Goal: Task Accomplishment & Management: Use online tool/utility

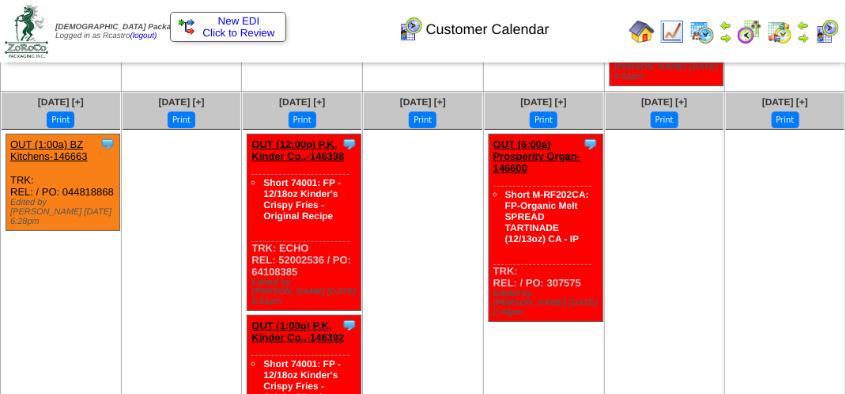
scroll to position [2214, 0]
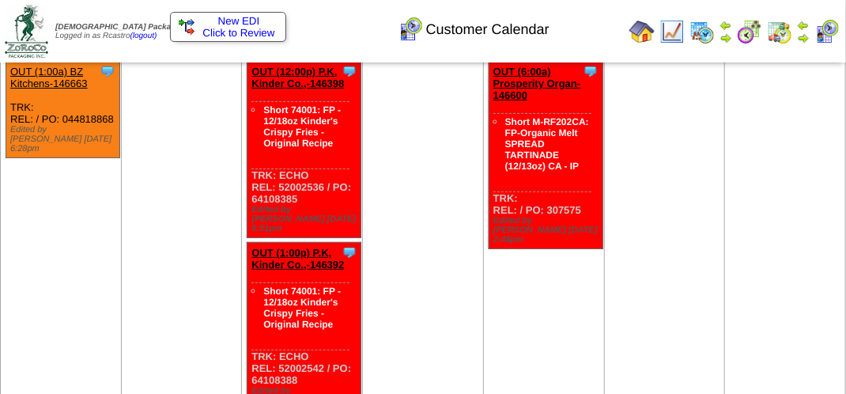
click at [829, 40] on img at bounding box center [826, 31] width 25 height 25
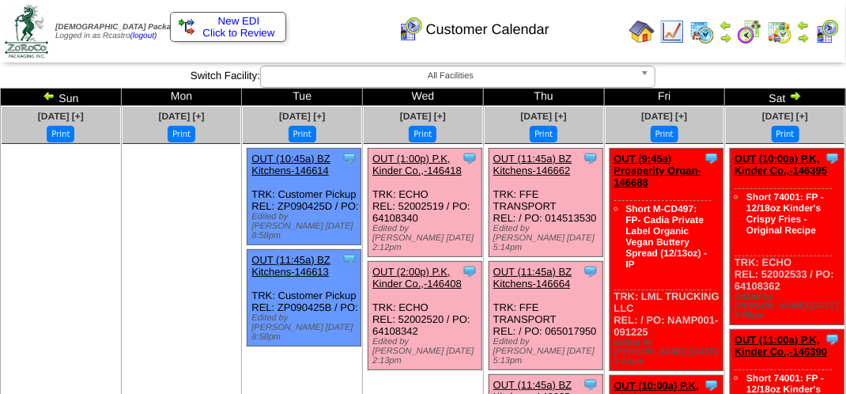
click at [405, 164] on link "OUT (1:00p) P.K, Kinder Co.,-146418" at bounding box center [416, 165] width 89 height 24
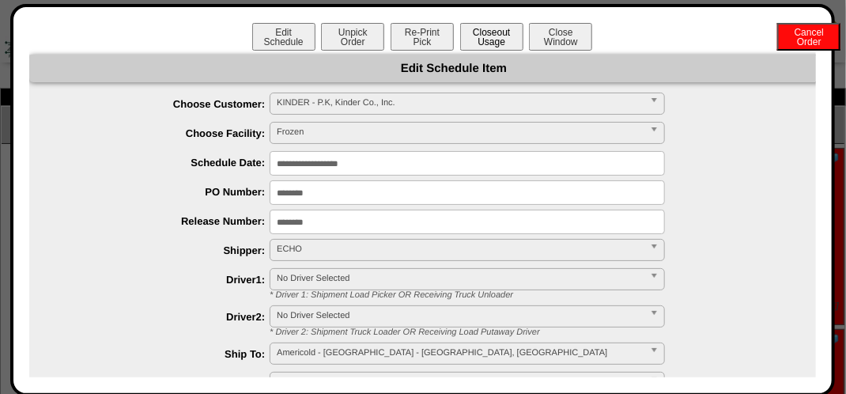
click at [481, 46] on button "Closeout Usage" at bounding box center [491, 37] width 63 height 28
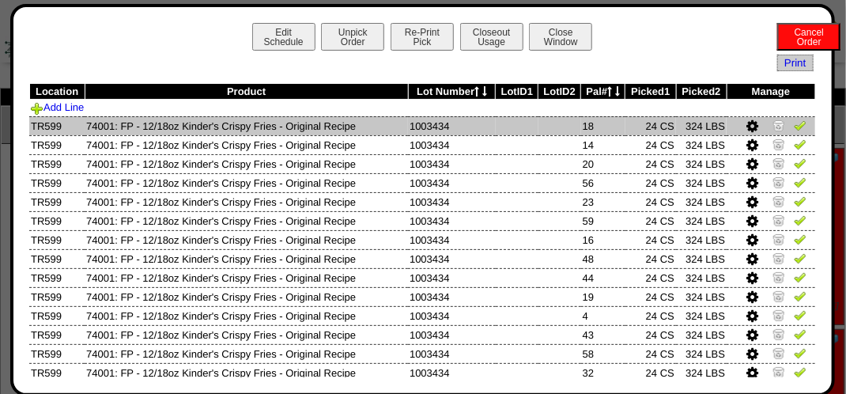
click at [794, 120] on img at bounding box center [800, 125] width 13 height 13
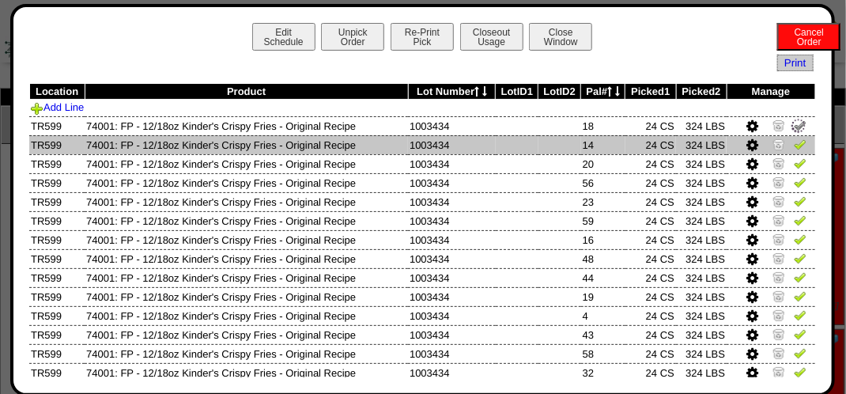
click at [794, 143] on img at bounding box center [800, 144] width 13 height 13
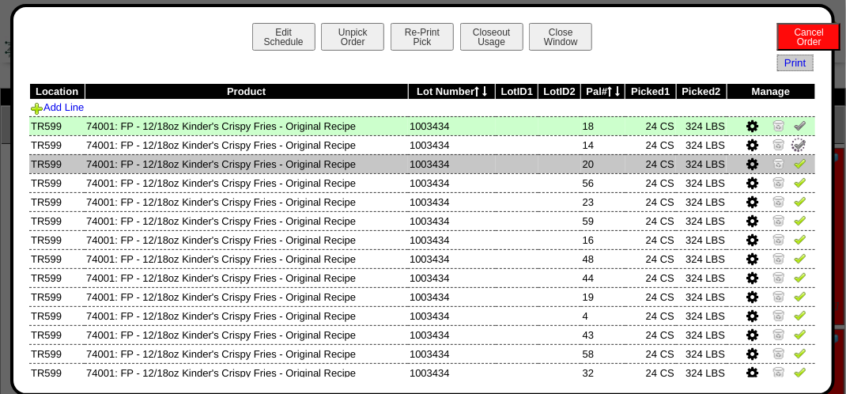
click at [794, 167] on img at bounding box center [800, 163] width 13 height 13
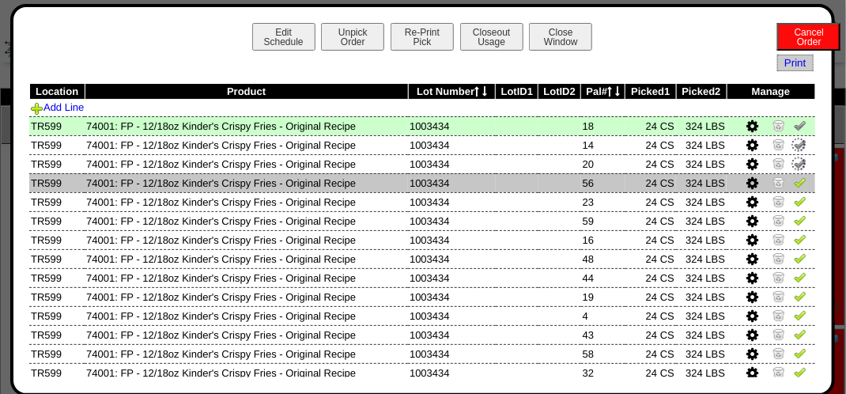
click at [794, 179] on img at bounding box center [800, 182] width 13 height 13
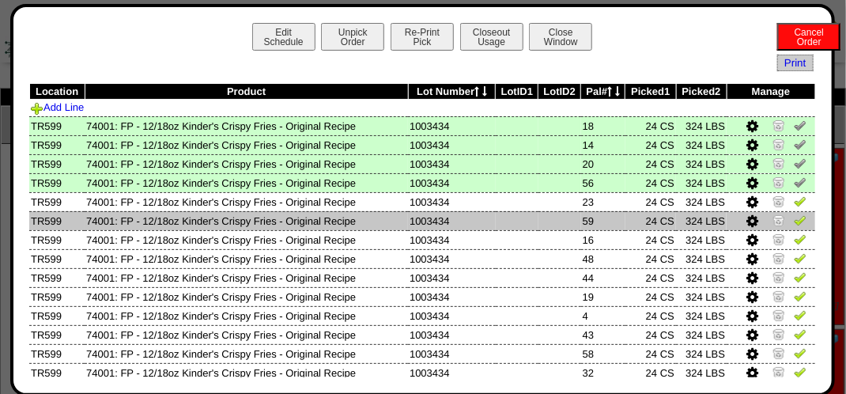
click at [794, 225] on img at bounding box center [800, 219] width 13 height 13
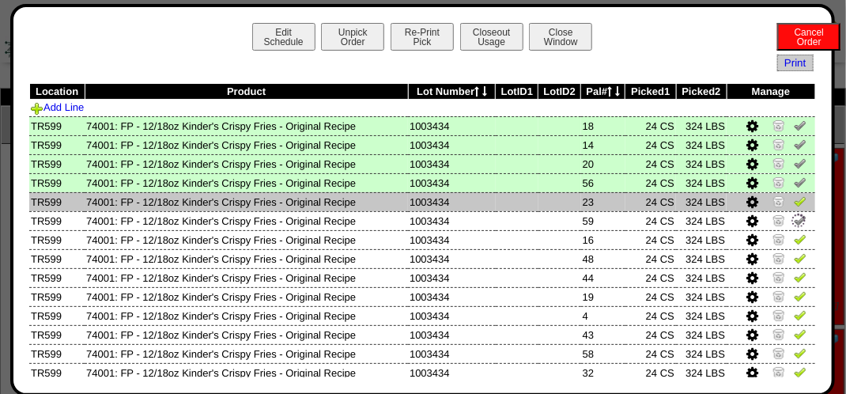
click at [794, 206] on img at bounding box center [800, 200] width 13 height 13
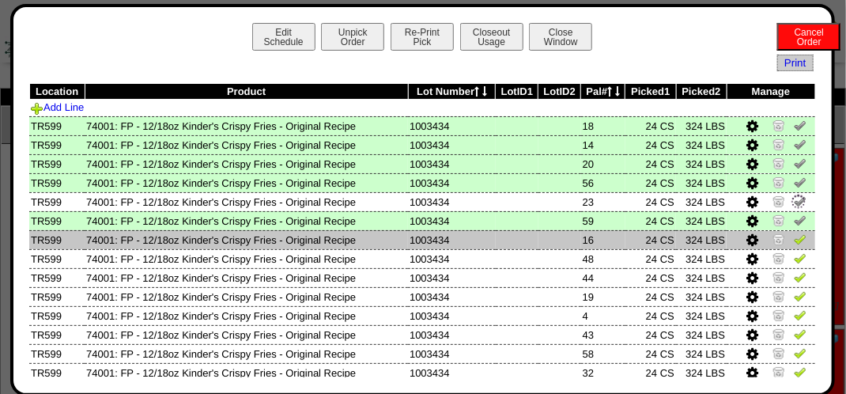
click at [794, 235] on img at bounding box center [800, 238] width 13 height 13
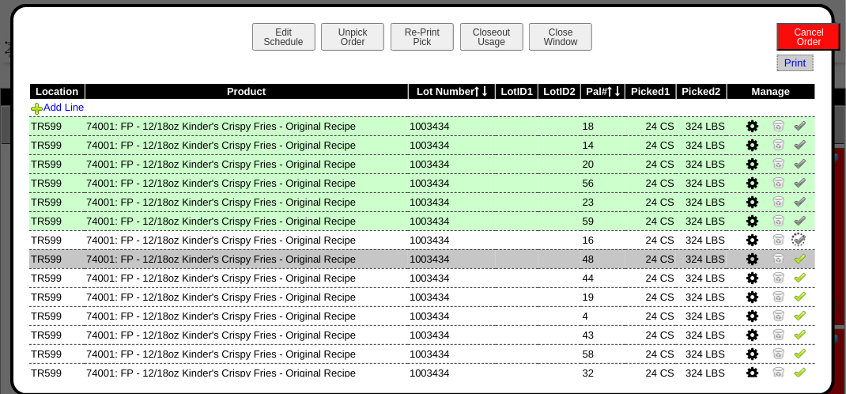
click at [794, 255] on img at bounding box center [800, 257] width 13 height 13
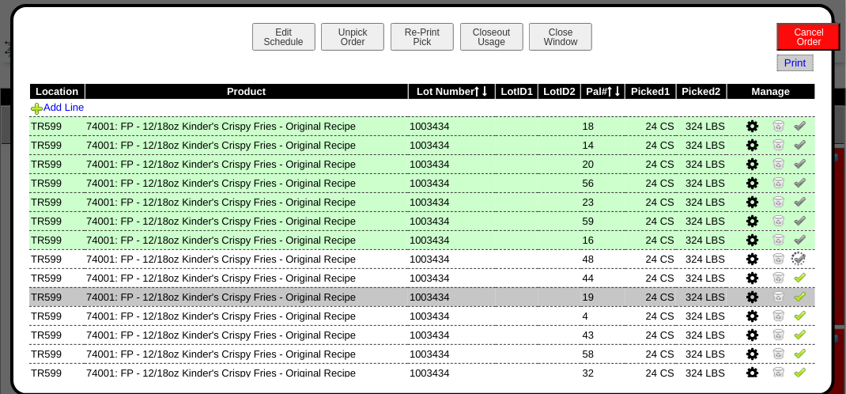
drag, startPoint x: 784, startPoint y: 281, endPoint x: 783, endPoint y: 293, distance: 11.9
click at [794, 281] on img at bounding box center [800, 276] width 13 height 13
click at [794, 295] on img at bounding box center [800, 295] width 13 height 13
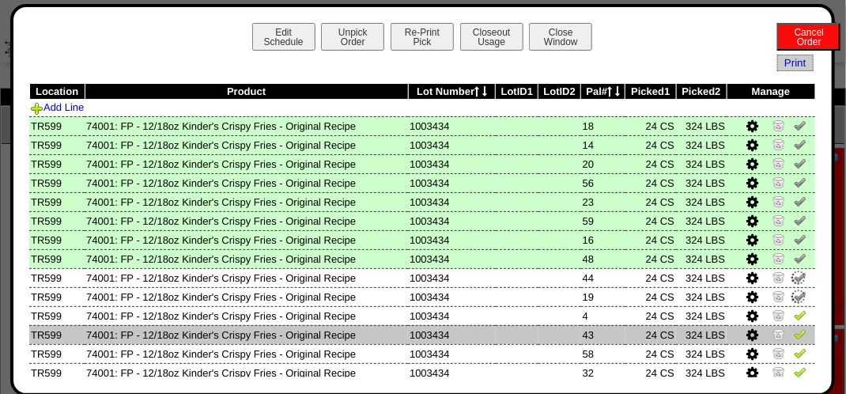
drag, startPoint x: 785, startPoint y: 323, endPoint x: 789, endPoint y: 337, distance: 14.8
click at [794, 323] on link at bounding box center [800, 317] width 13 height 12
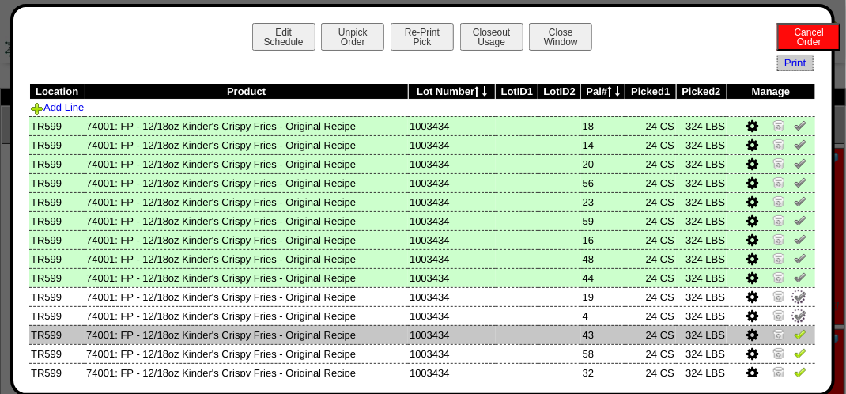
click at [794, 341] on link at bounding box center [800, 336] width 13 height 12
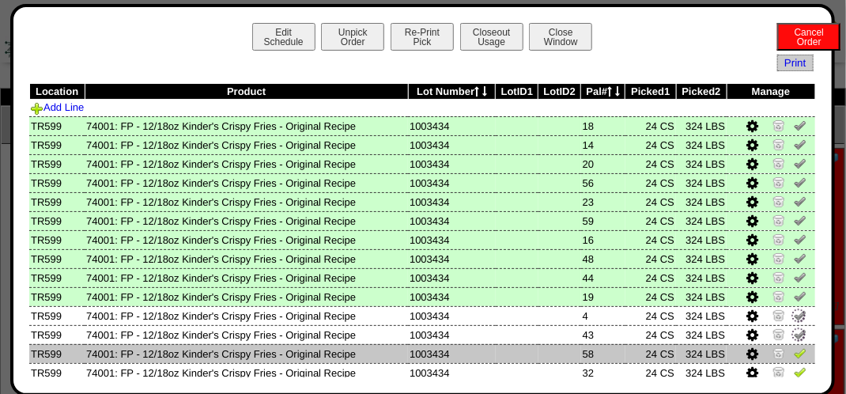
click at [794, 358] on img at bounding box center [800, 352] width 13 height 13
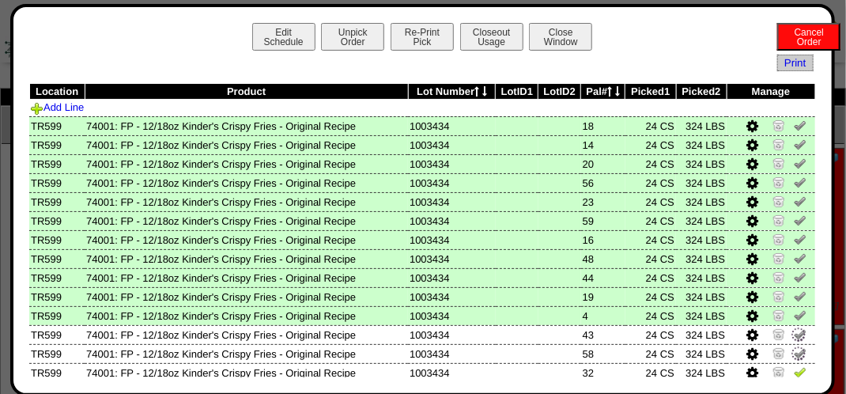
click at [786, 378] on div "Edit Schedule Unpick Order Re-Print Pick Closeout Usage Cancel Order Close Wind…" at bounding box center [422, 200] width 825 height 392
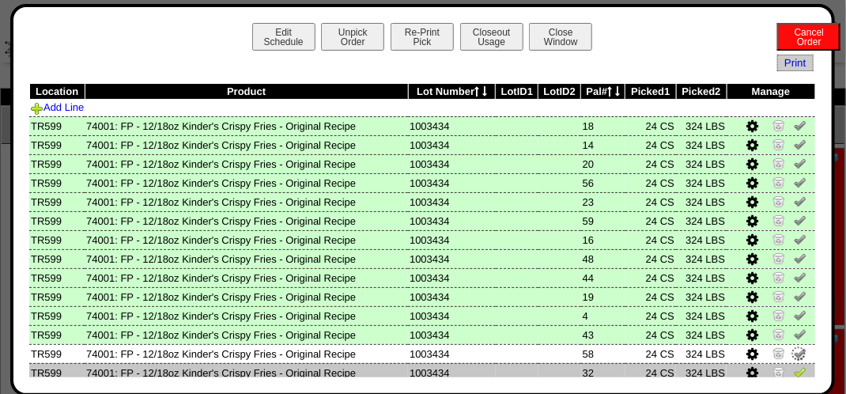
click at [794, 372] on img at bounding box center [800, 371] width 13 height 13
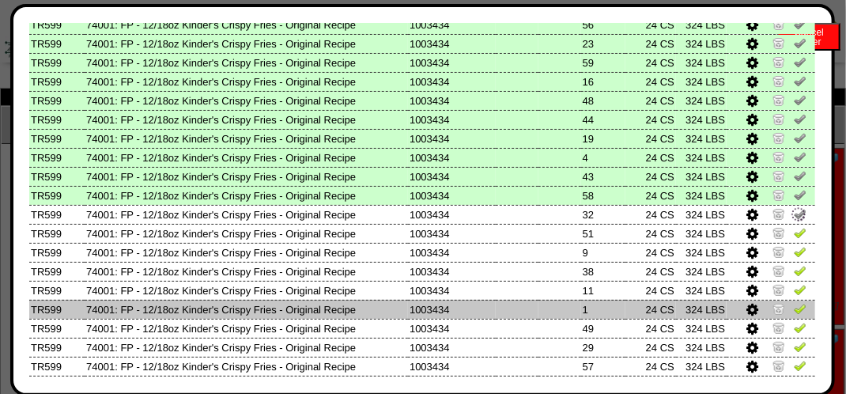
scroll to position [237, 0]
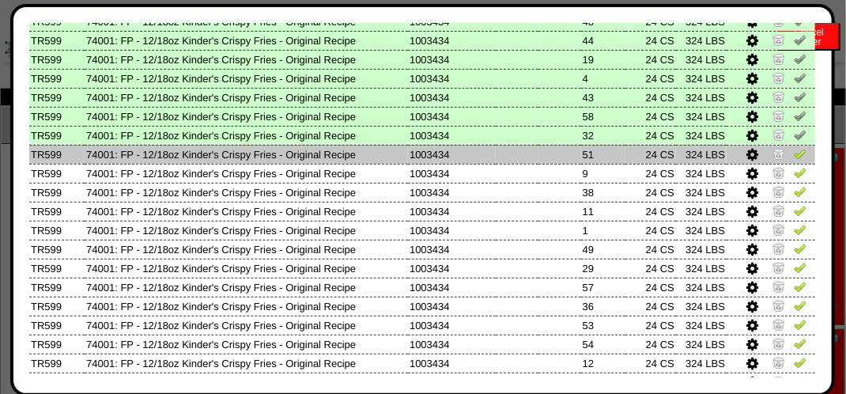
click at [794, 161] on link at bounding box center [800, 156] width 13 height 12
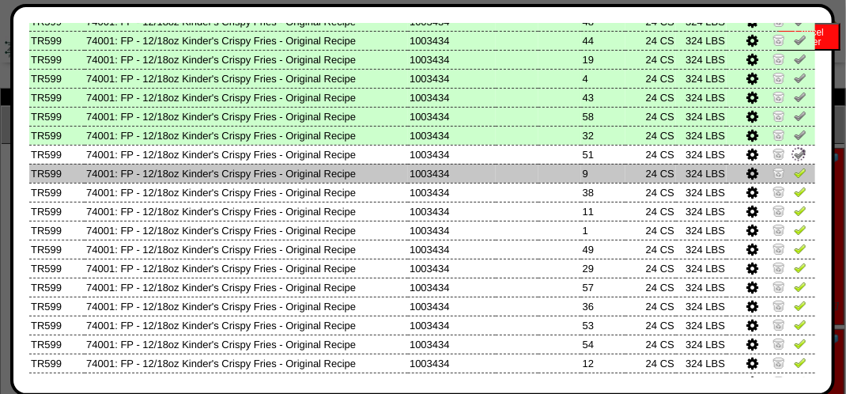
click at [794, 174] on img at bounding box center [800, 172] width 13 height 13
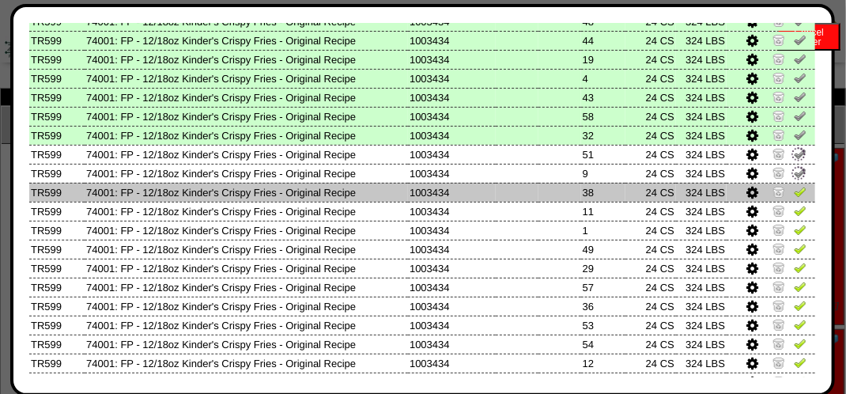
click at [794, 185] on img at bounding box center [800, 191] width 13 height 13
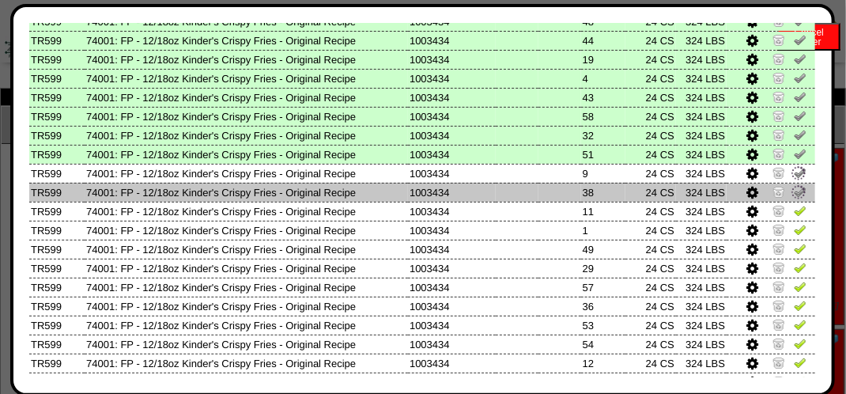
click at [790, 196] on img at bounding box center [798, 191] width 17 height 17
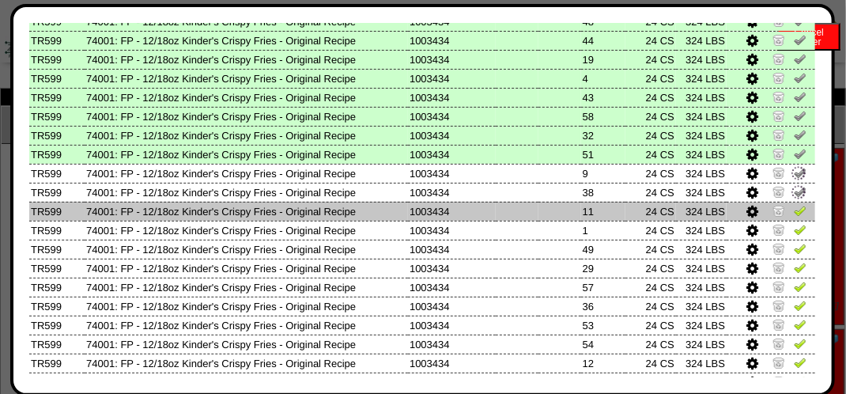
click at [794, 210] on img at bounding box center [800, 210] width 13 height 13
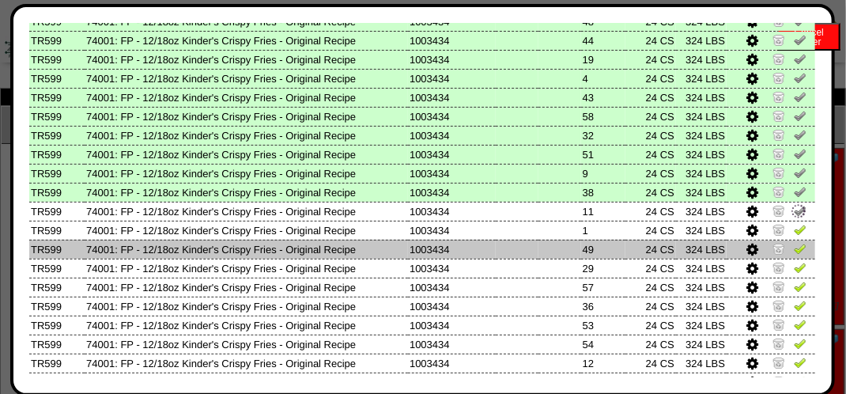
click at [794, 243] on img at bounding box center [800, 248] width 13 height 13
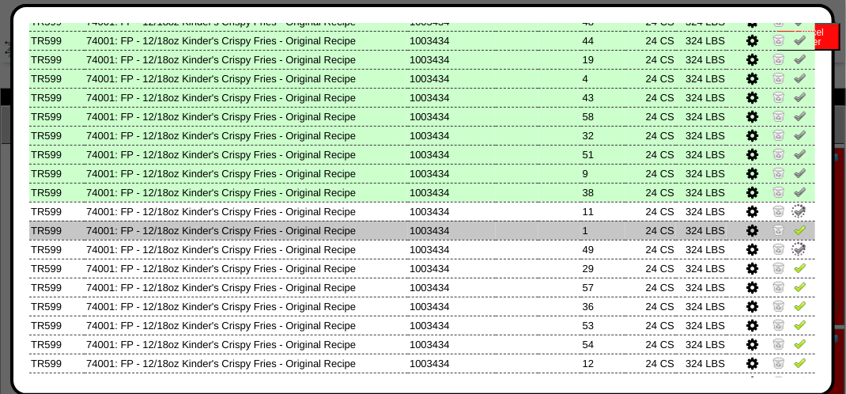
drag, startPoint x: 789, startPoint y: 227, endPoint x: 789, endPoint y: 240, distance: 12.6
click at [794, 226] on img at bounding box center [800, 229] width 13 height 13
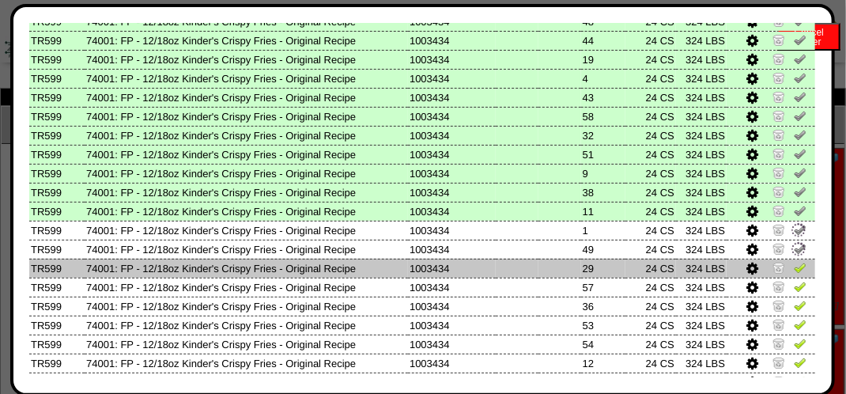
drag, startPoint x: 787, startPoint y: 261, endPoint x: 783, endPoint y: 271, distance: 11.3
click at [786, 264] on td at bounding box center [771, 268] width 89 height 19
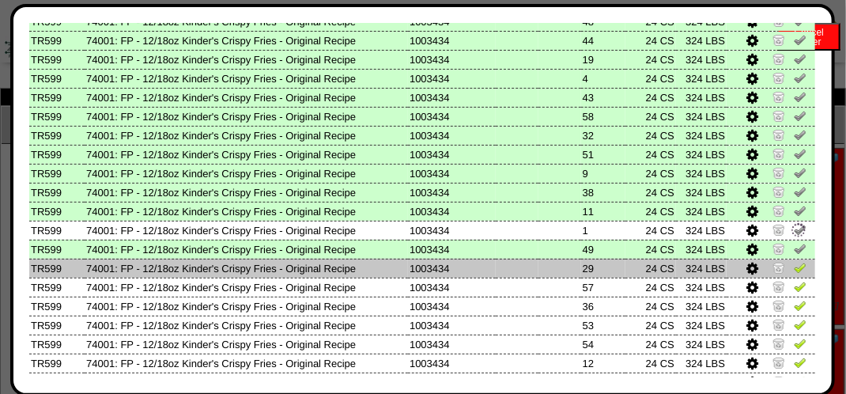
click at [794, 271] on img at bounding box center [800, 267] width 13 height 13
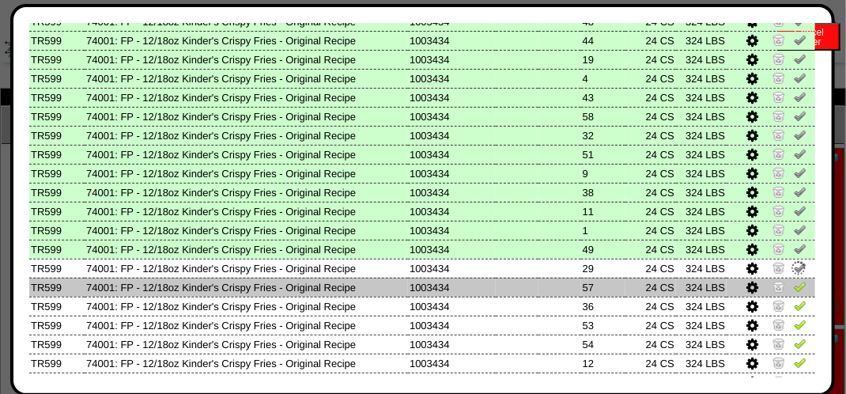
click at [794, 284] on img at bounding box center [800, 286] width 13 height 13
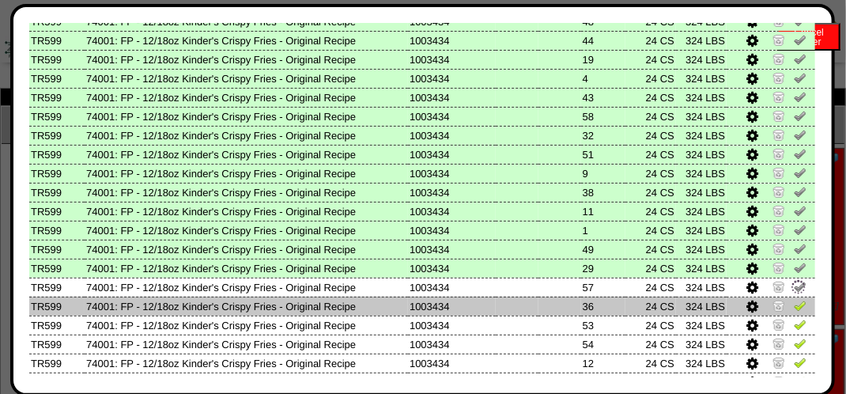
click at [794, 299] on img at bounding box center [800, 305] width 13 height 13
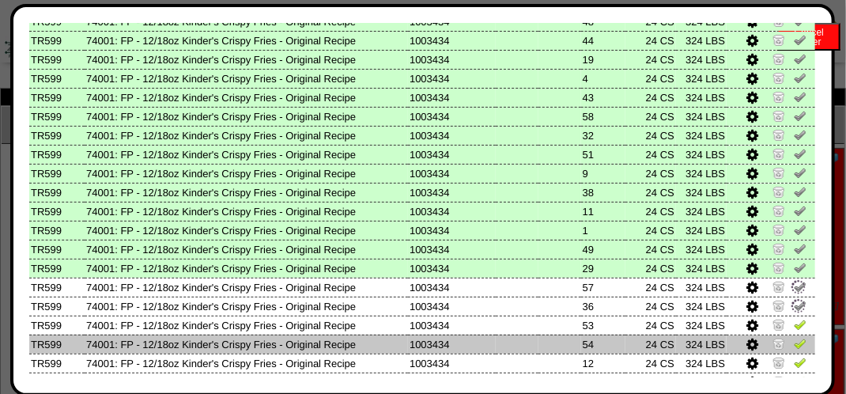
drag, startPoint x: 783, startPoint y: 326, endPoint x: 785, endPoint y: 343, distance: 17.5
click at [794, 327] on img at bounding box center [800, 324] width 13 height 13
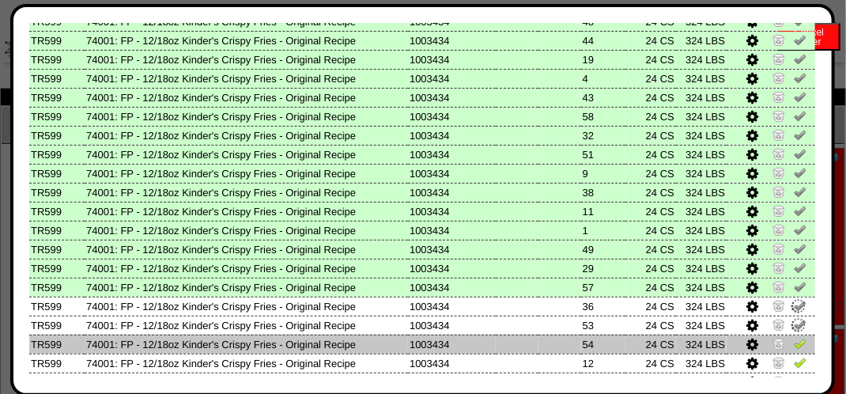
click at [794, 345] on img at bounding box center [800, 343] width 13 height 13
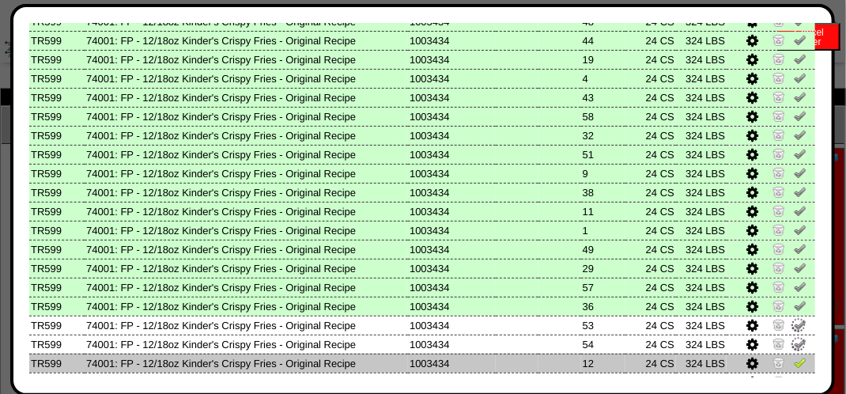
click at [794, 357] on img at bounding box center [800, 362] width 13 height 13
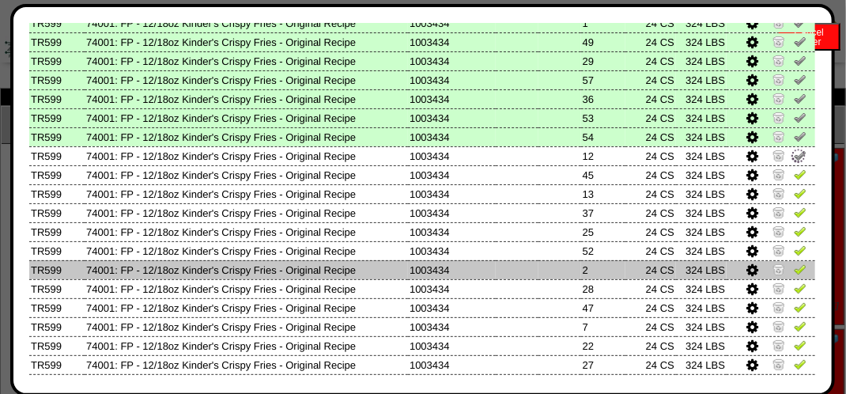
scroll to position [474, 0]
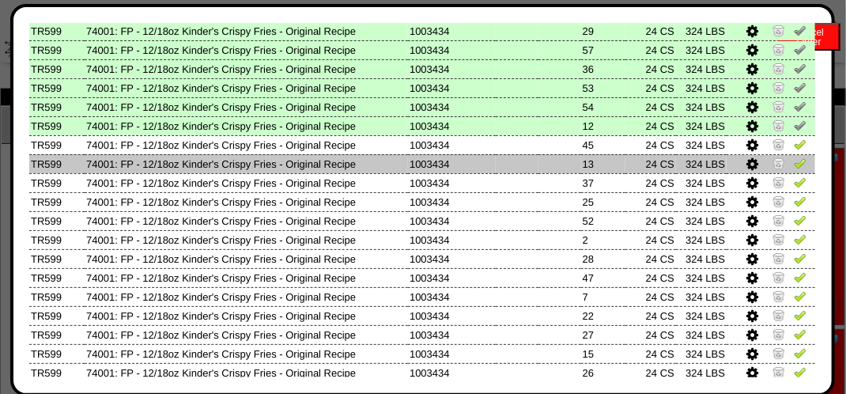
drag, startPoint x: 795, startPoint y: 166, endPoint x: 788, endPoint y: 157, distance: 11.4
click at [794, 166] on img at bounding box center [800, 163] width 13 height 13
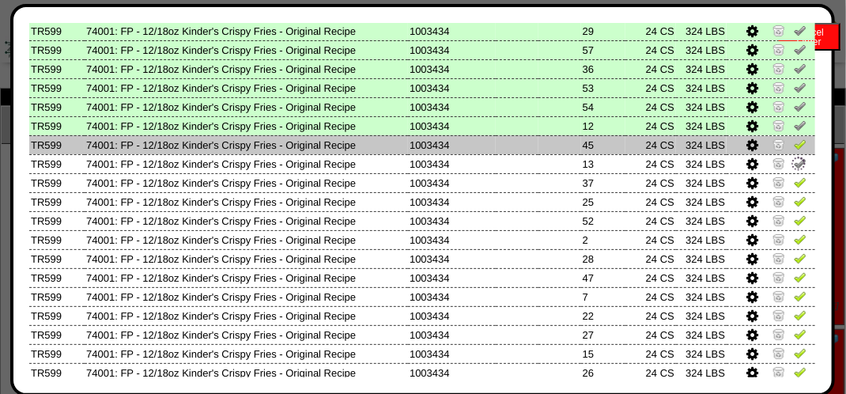
click at [794, 150] on img at bounding box center [800, 144] width 13 height 13
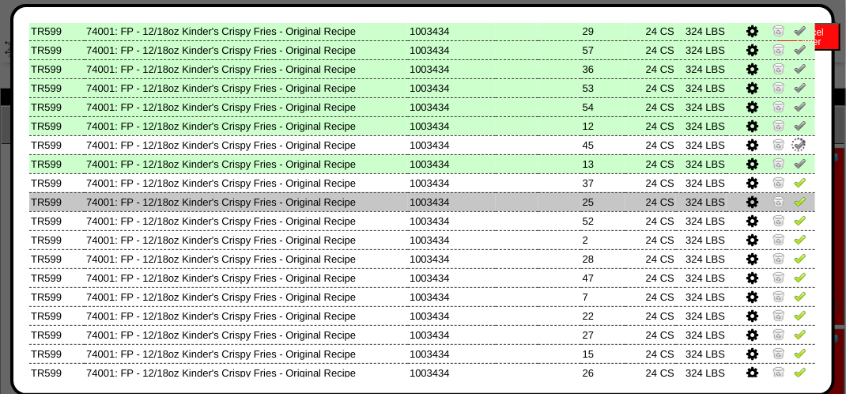
drag, startPoint x: 784, startPoint y: 184, endPoint x: 784, endPoint y: 202, distance: 18.2
click at [794, 185] on img at bounding box center [800, 182] width 13 height 13
click at [794, 206] on img at bounding box center [800, 200] width 13 height 13
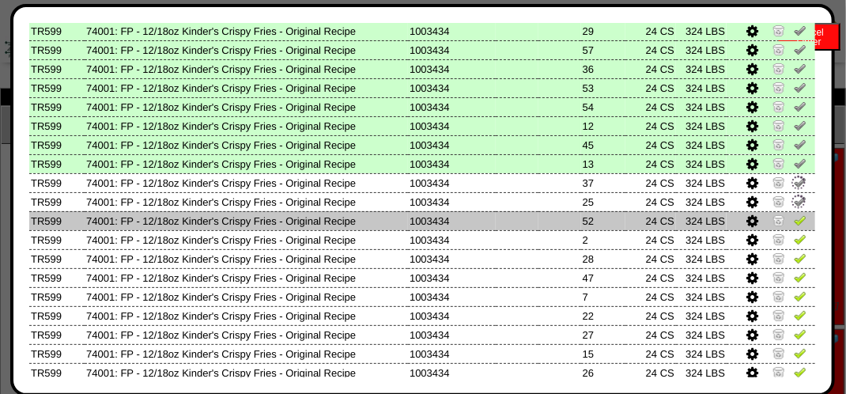
click at [794, 225] on img at bounding box center [800, 219] width 13 height 13
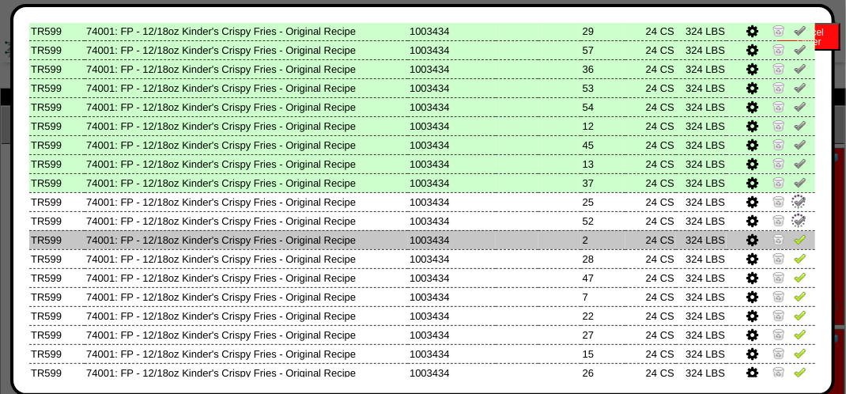
click at [794, 236] on img at bounding box center [800, 238] width 13 height 13
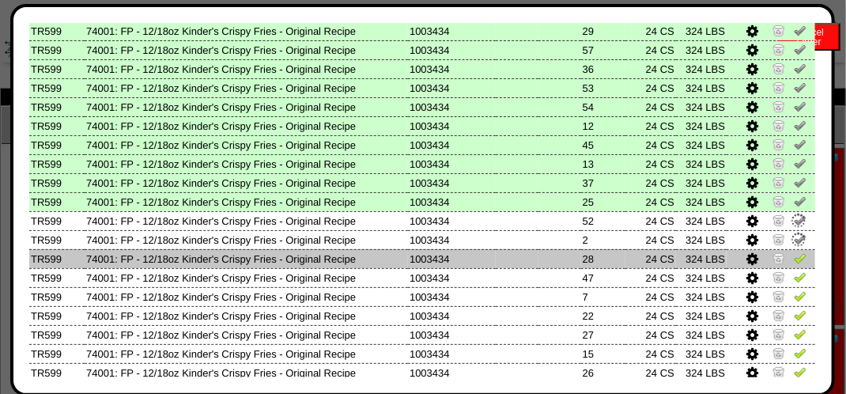
click at [794, 259] on img at bounding box center [800, 257] width 13 height 13
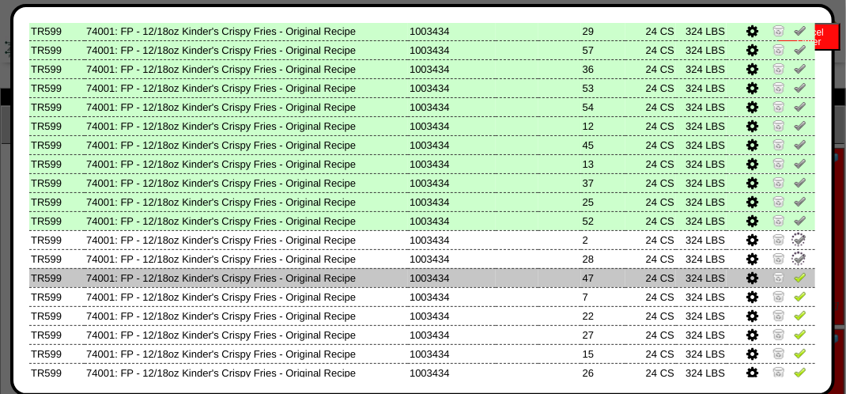
click at [794, 282] on img at bounding box center [800, 276] width 13 height 13
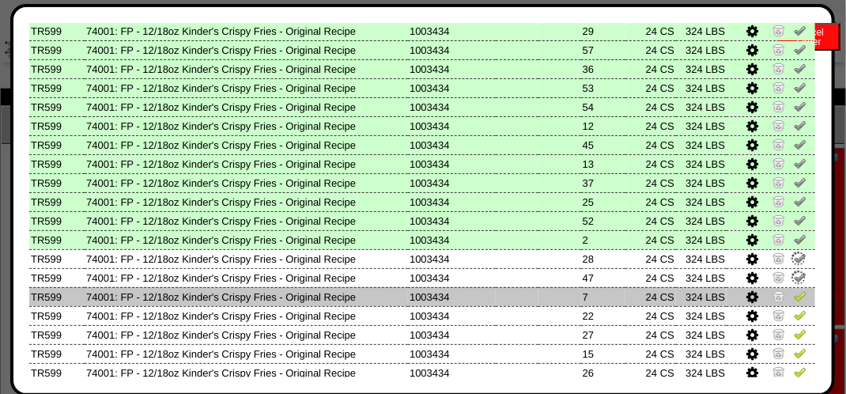
click at [794, 298] on img at bounding box center [800, 295] width 13 height 13
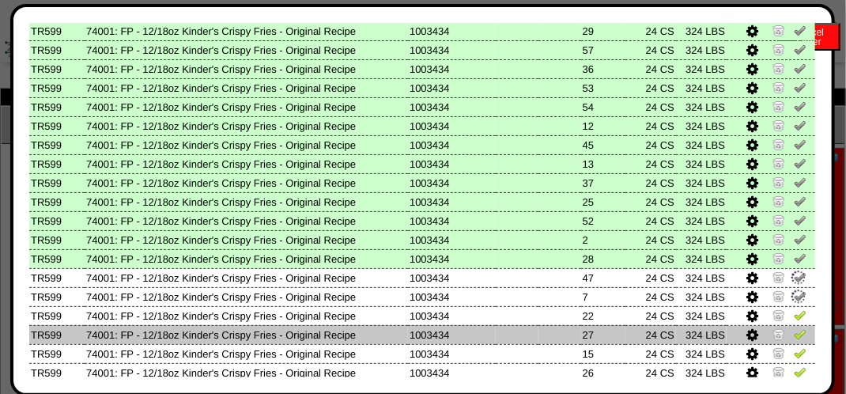
drag, startPoint x: 784, startPoint y: 323, endPoint x: 784, endPoint y: 341, distance: 18.2
click at [784, 324] on td at bounding box center [771, 315] width 89 height 19
click at [794, 341] on link at bounding box center [800, 336] width 13 height 12
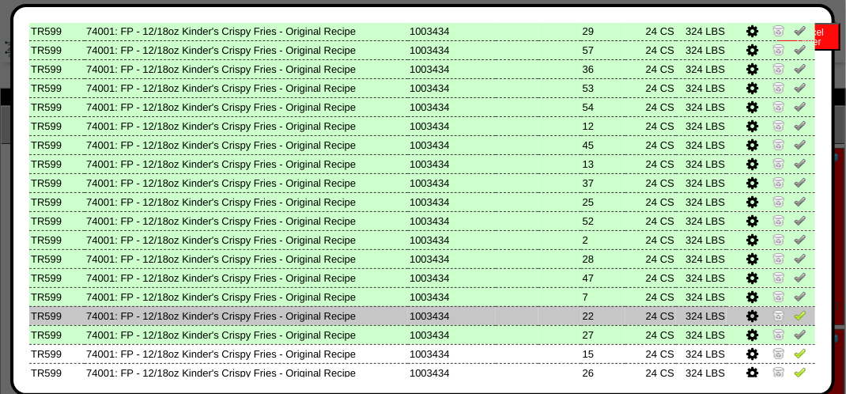
click at [794, 319] on img at bounding box center [800, 314] width 13 height 13
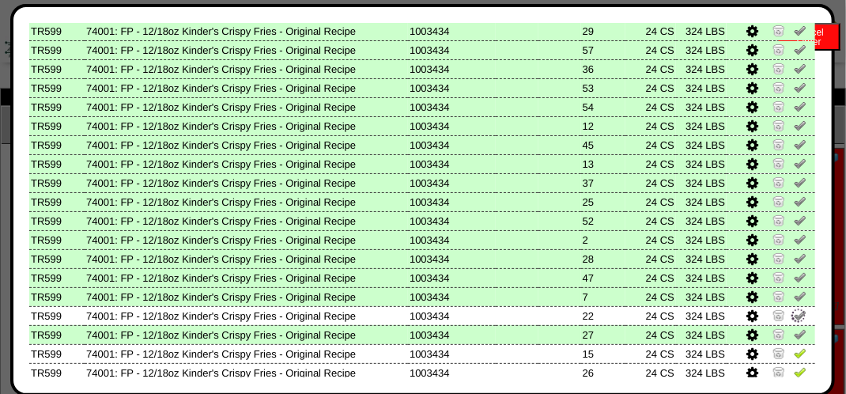
drag, startPoint x: 786, startPoint y: 349, endPoint x: 787, endPoint y: 378, distance: 29.3
click at [794, 349] on img at bounding box center [800, 352] width 13 height 13
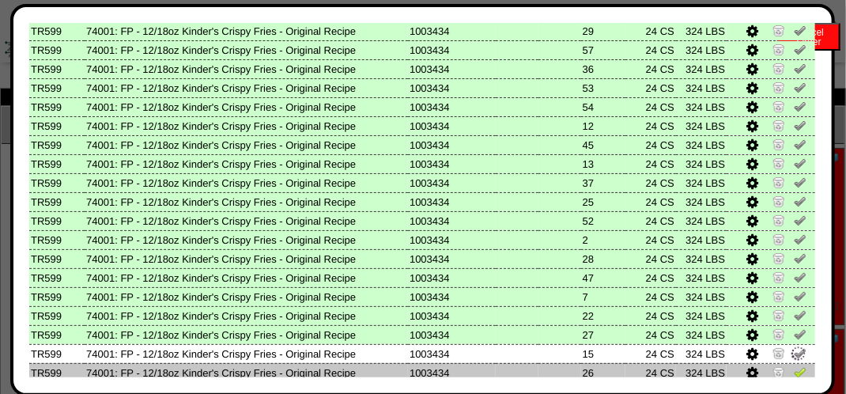
click at [794, 375] on img at bounding box center [800, 371] width 13 height 13
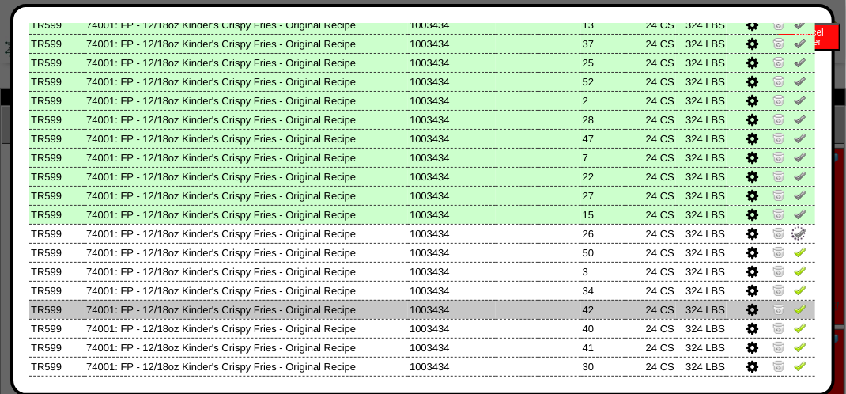
scroll to position [632, 0]
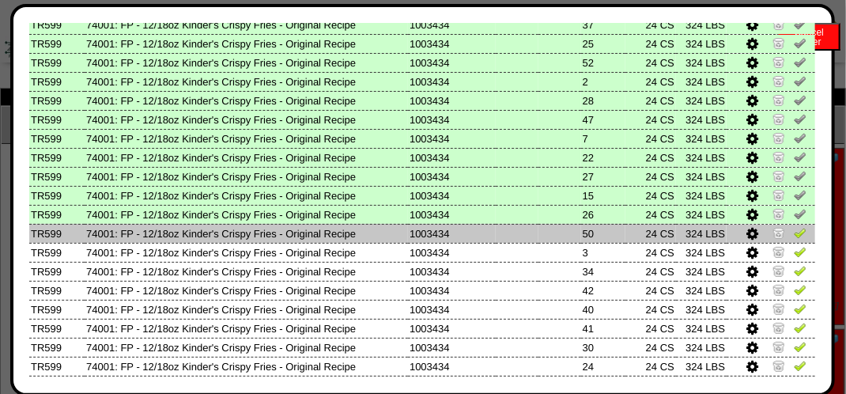
click at [794, 235] on img at bounding box center [800, 232] width 13 height 13
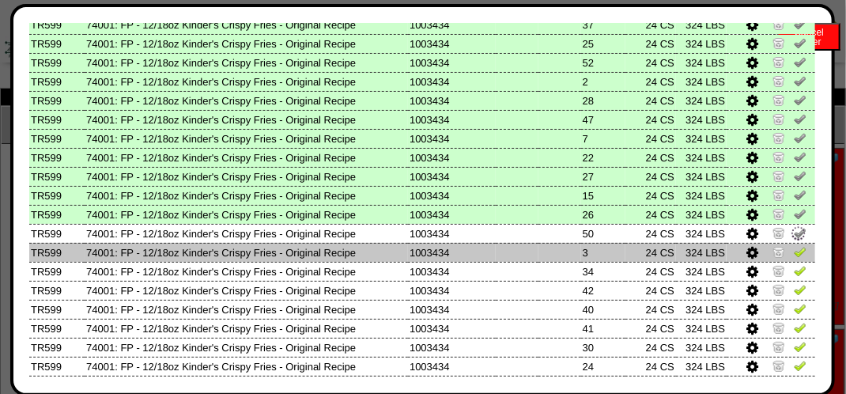
click at [782, 251] on td at bounding box center [771, 252] width 89 height 19
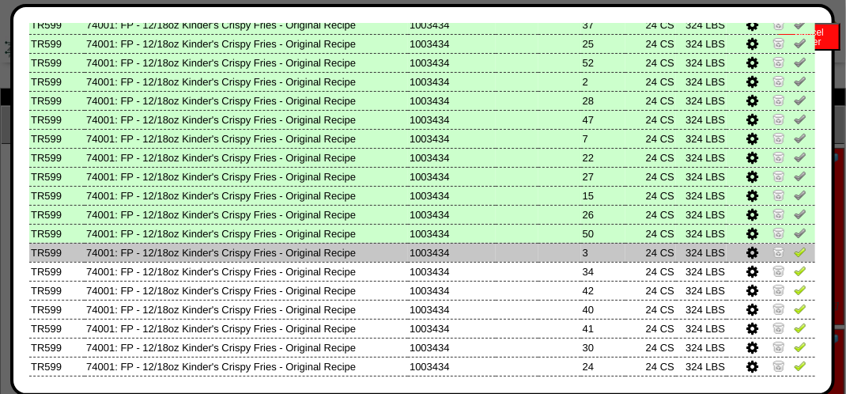
click at [787, 261] on td at bounding box center [771, 252] width 89 height 19
click at [794, 255] on img at bounding box center [800, 251] width 13 height 13
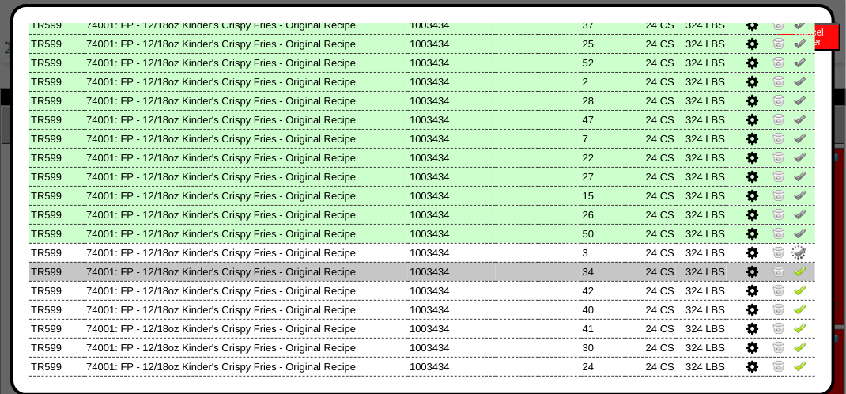
click at [794, 272] on img at bounding box center [800, 270] width 13 height 13
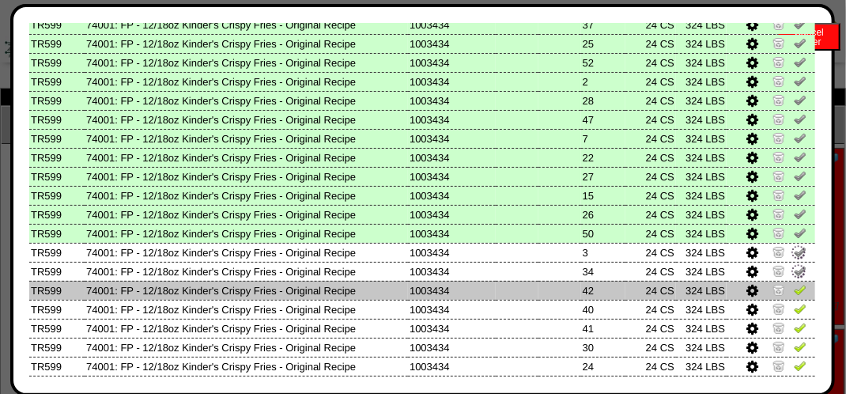
click at [787, 282] on td at bounding box center [771, 290] width 89 height 19
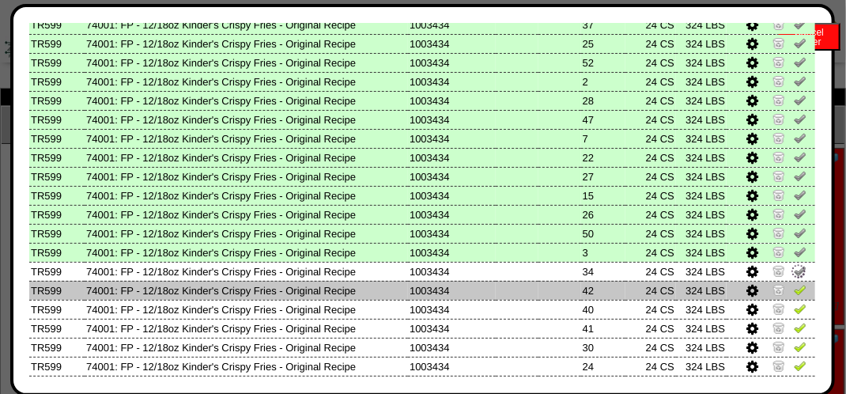
click at [794, 294] on img at bounding box center [800, 289] width 13 height 13
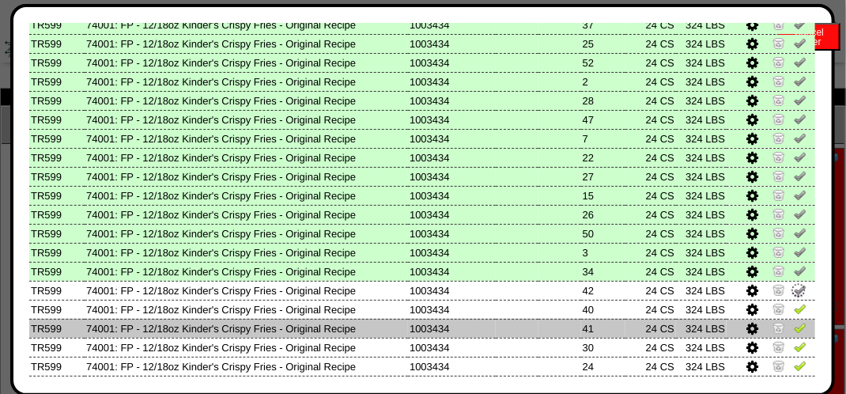
click at [794, 328] on img at bounding box center [800, 327] width 13 height 13
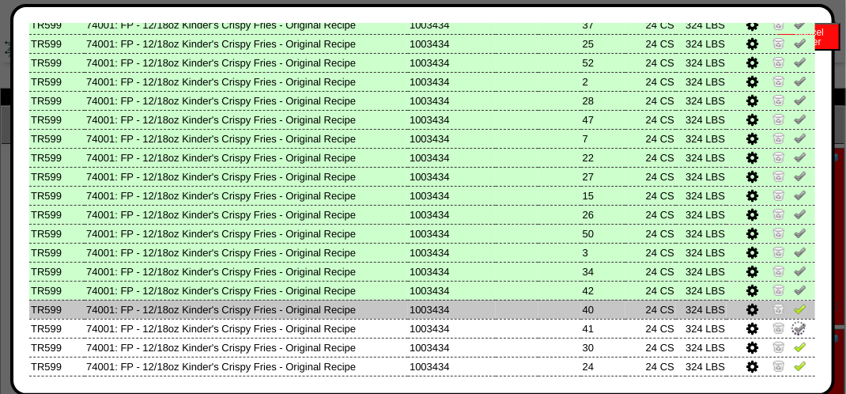
click at [794, 308] on img at bounding box center [800, 308] width 13 height 13
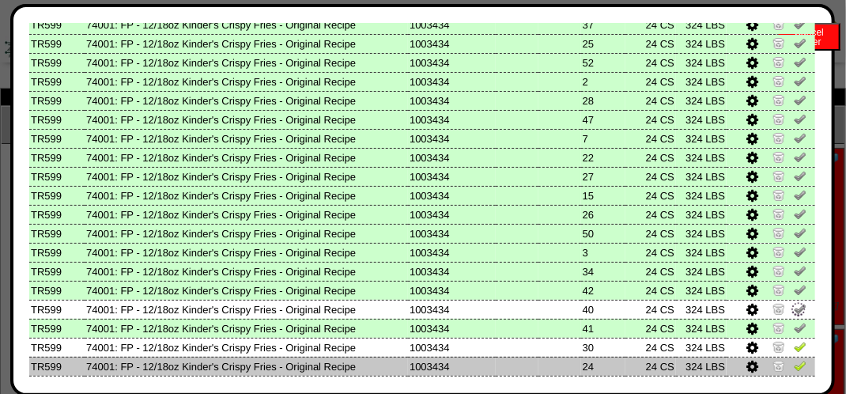
drag, startPoint x: 787, startPoint y: 343, endPoint x: 796, endPoint y: 372, distance: 29.8
click at [794, 344] on img at bounding box center [800, 346] width 13 height 13
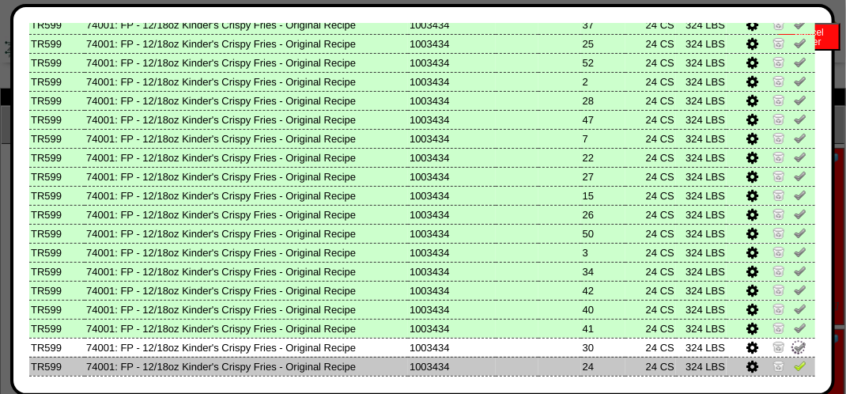
click at [794, 369] on img at bounding box center [800, 365] width 13 height 13
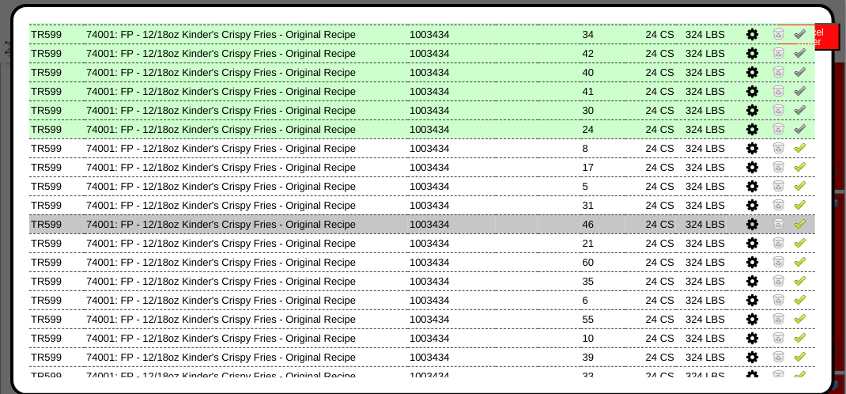
scroll to position [921, 0]
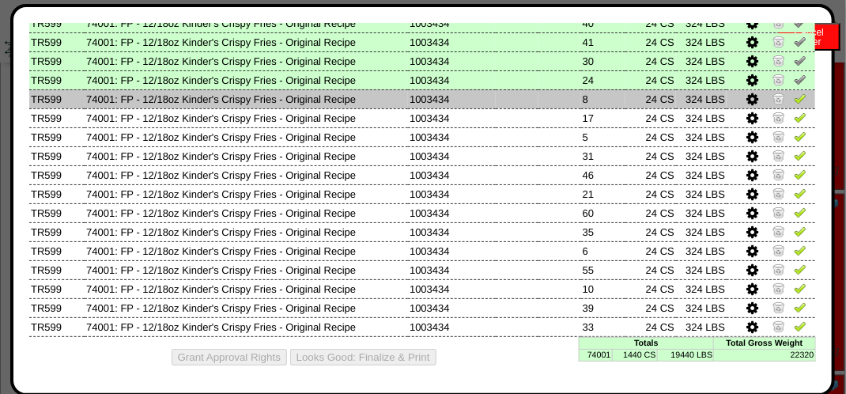
click at [794, 100] on img at bounding box center [800, 98] width 13 height 13
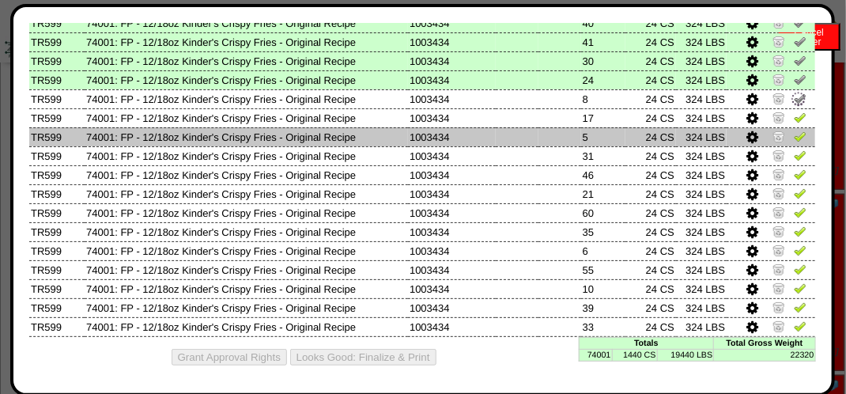
drag, startPoint x: 787, startPoint y: 112, endPoint x: 787, endPoint y: 127, distance: 15.0
click at [794, 114] on img at bounding box center [800, 117] width 13 height 13
click at [794, 130] on img at bounding box center [800, 136] width 13 height 13
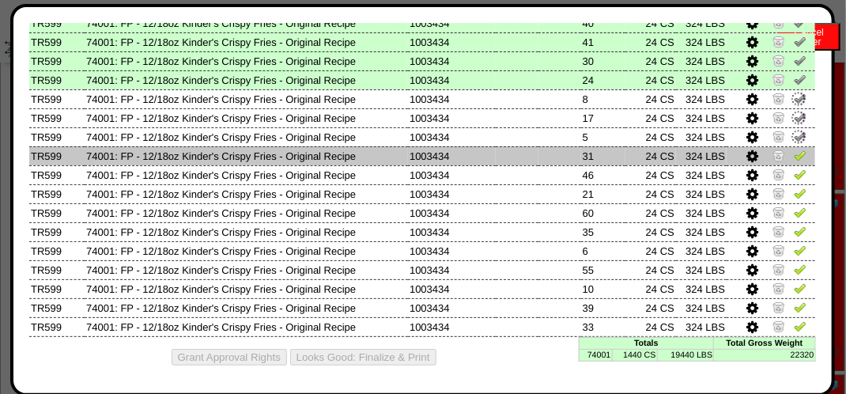
click at [794, 153] on img at bounding box center [800, 155] width 13 height 13
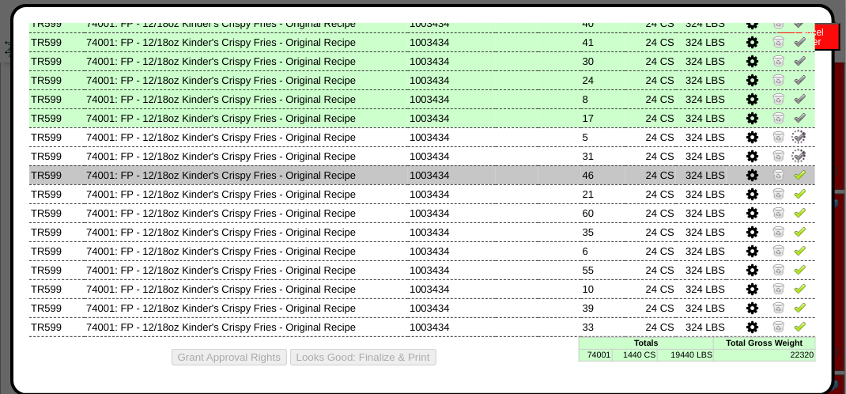
click at [794, 176] on img at bounding box center [800, 174] width 13 height 13
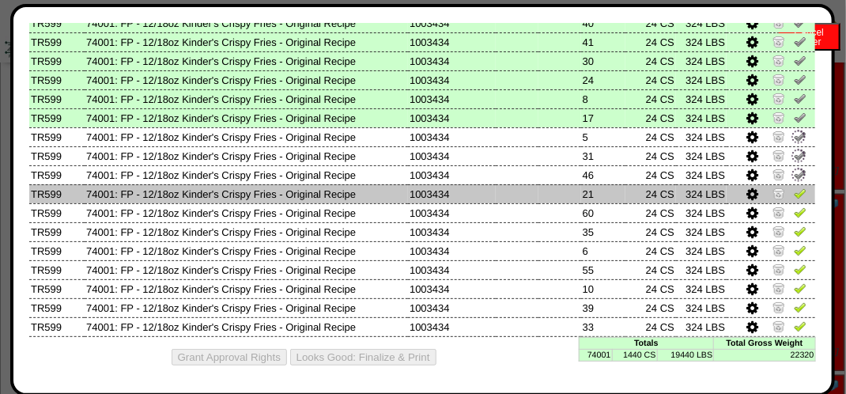
click at [794, 194] on img at bounding box center [800, 193] width 13 height 13
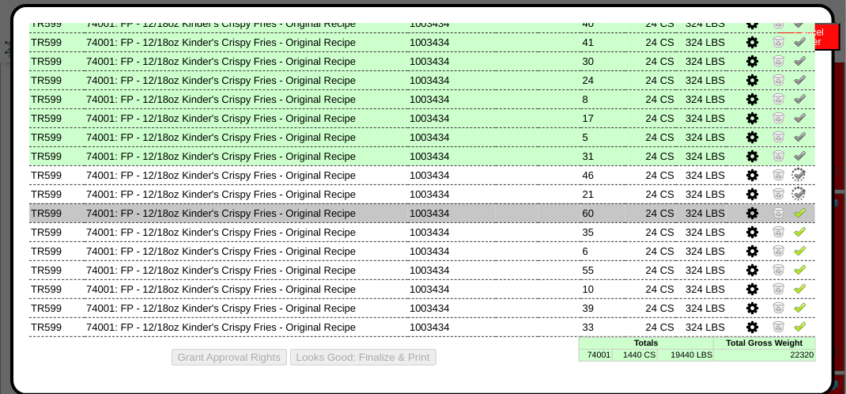
click at [794, 208] on img at bounding box center [800, 212] width 13 height 13
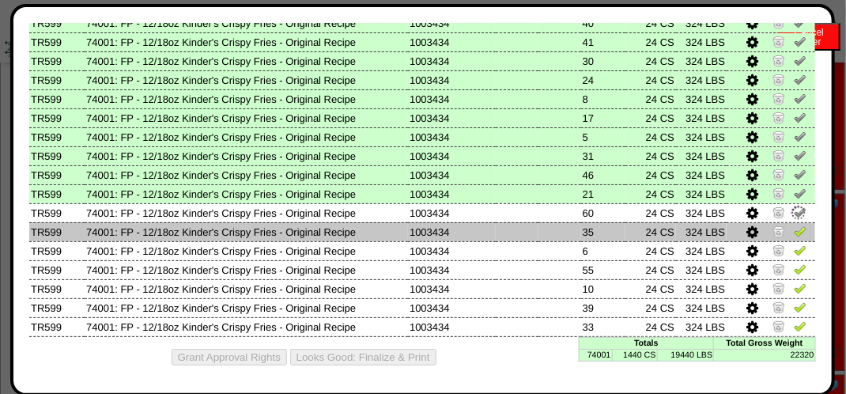
click at [794, 227] on img at bounding box center [800, 231] width 13 height 13
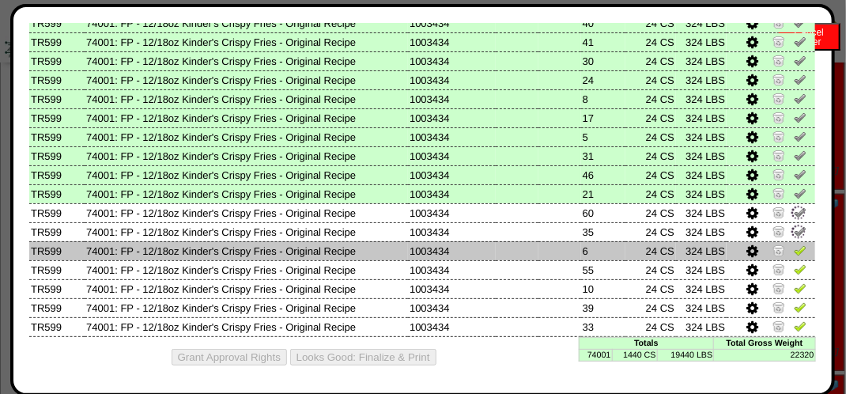
click at [794, 244] on img at bounding box center [800, 250] width 13 height 13
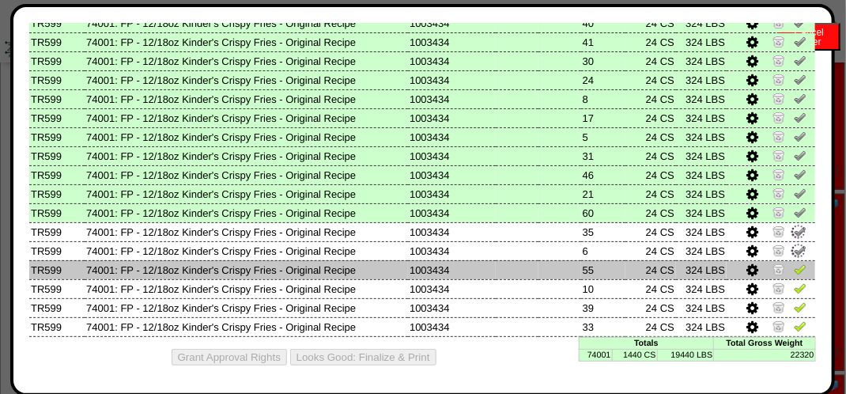
click at [794, 264] on img at bounding box center [800, 268] width 13 height 13
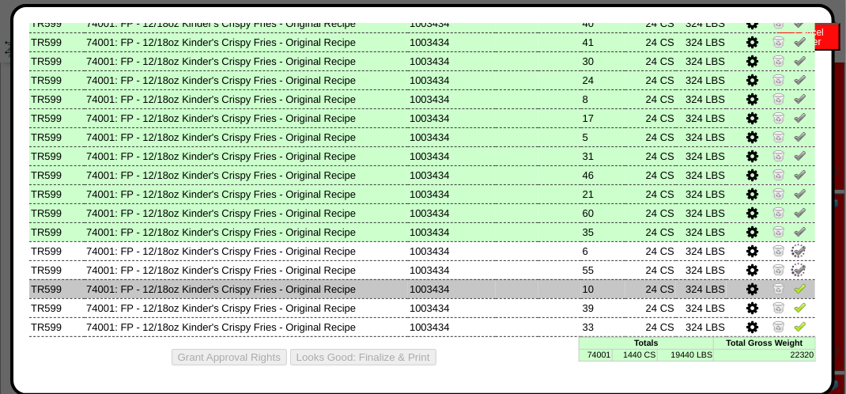
click at [794, 283] on img at bounding box center [800, 287] width 13 height 13
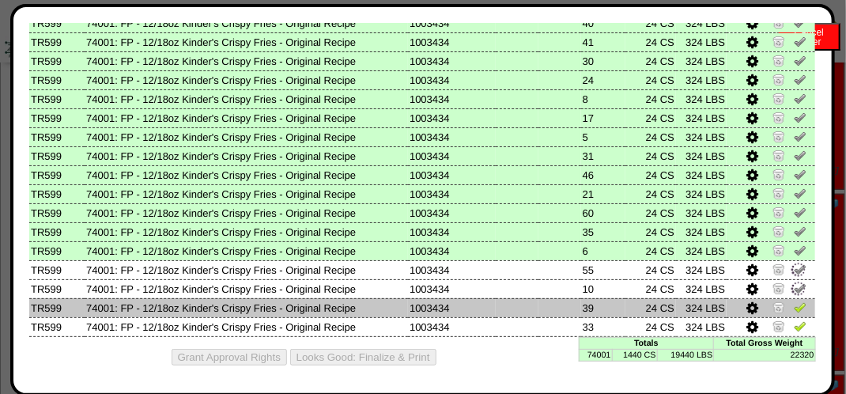
click at [794, 305] on img at bounding box center [800, 306] width 13 height 13
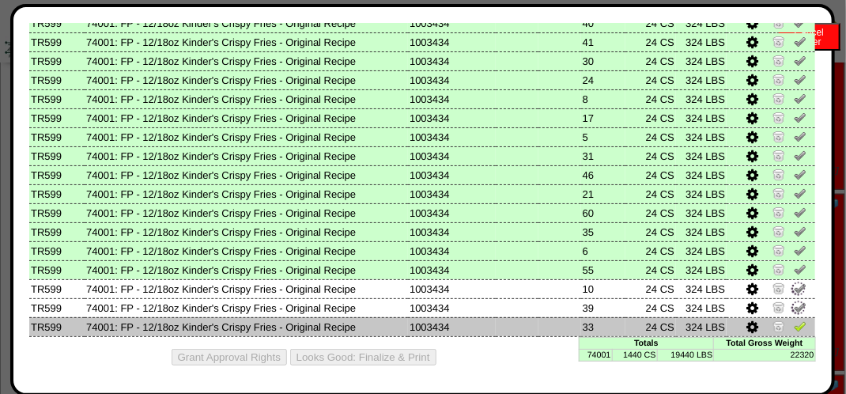
click at [794, 322] on img at bounding box center [800, 325] width 13 height 13
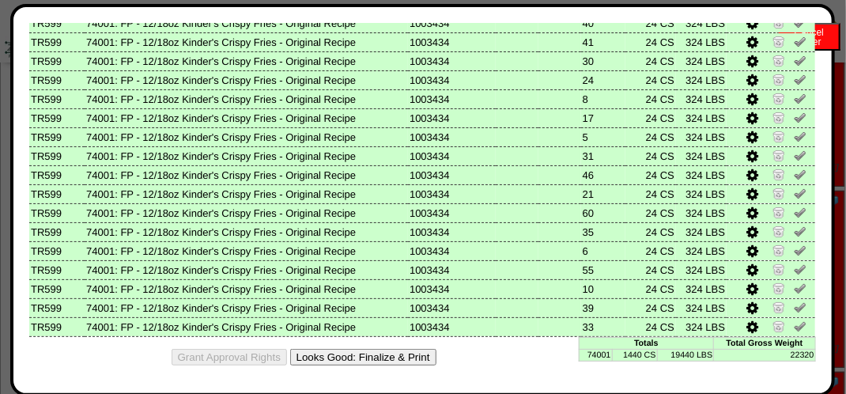
scroll to position [237, 0]
drag, startPoint x: 354, startPoint y: 353, endPoint x: 503, endPoint y: 134, distance: 264.7
click at [354, 353] on button "Looks Good: Finalize & Print" at bounding box center [363, 357] width 146 height 17
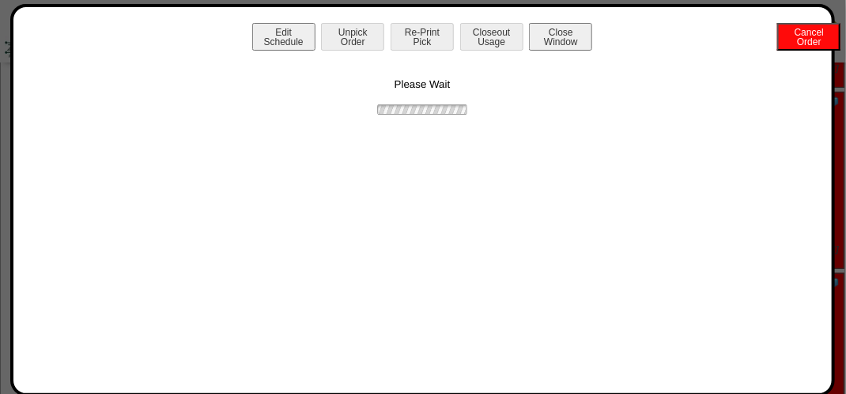
scroll to position [0, 0]
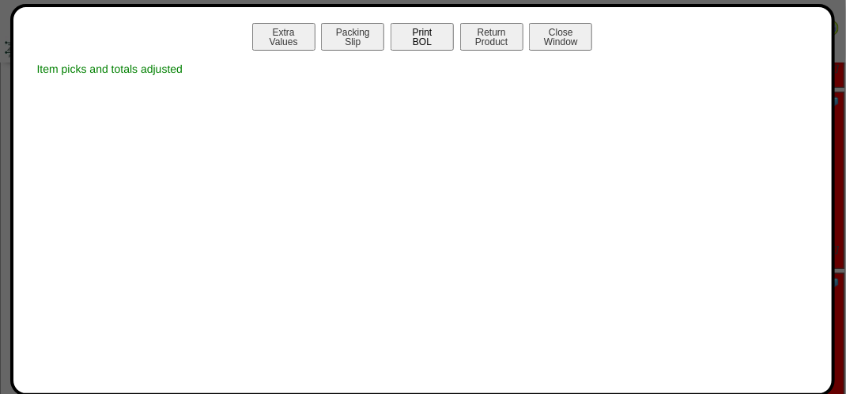
click at [426, 32] on button "Print BOL" at bounding box center [422, 37] width 63 height 28
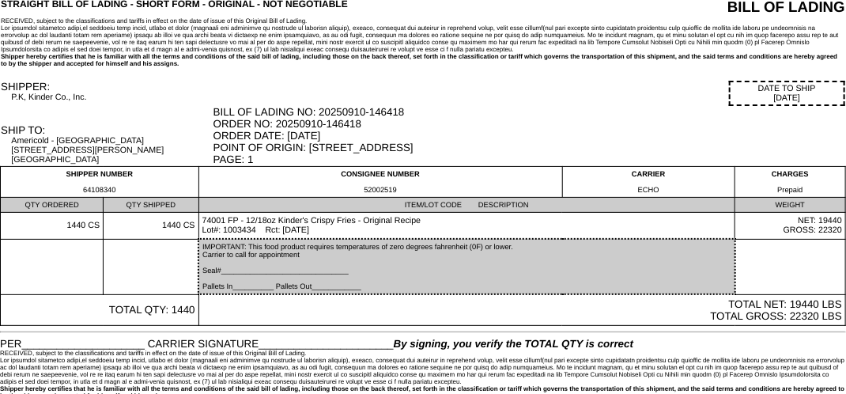
scroll to position [40, 0]
